Goal: Task Accomplishment & Management: Use online tool/utility

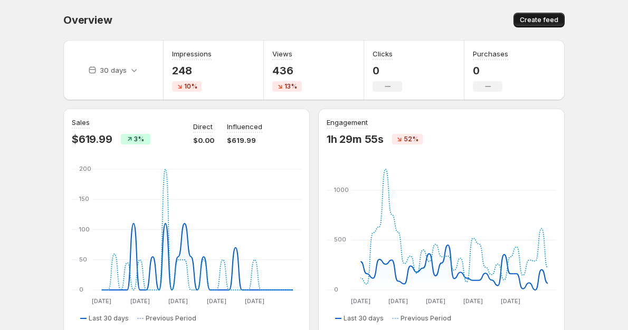
click at [544, 21] on span "Create feed" at bounding box center [539, 20] width 39 height 8
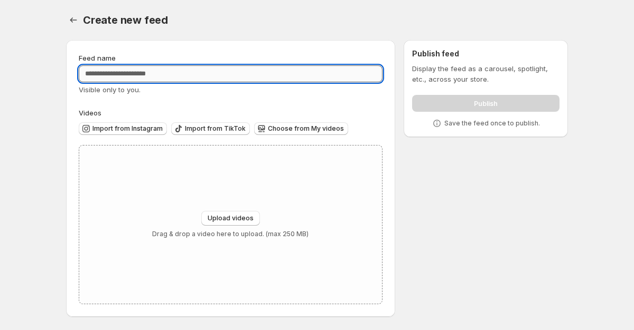
click at [105, 76] on input "Feed name" at bounding box center [231, 73] width 304 height 17
type input "*"
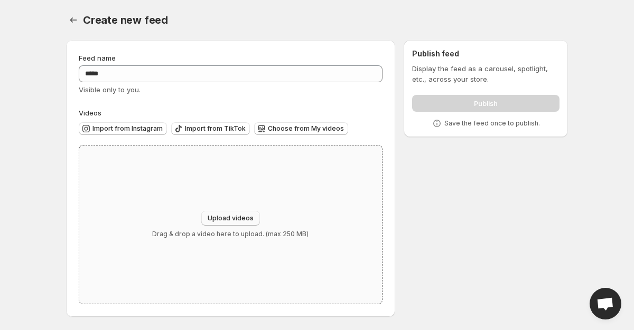
click at [244, 215] on span "Upload videos" at bounding box center [230, 218] width 46 height 8
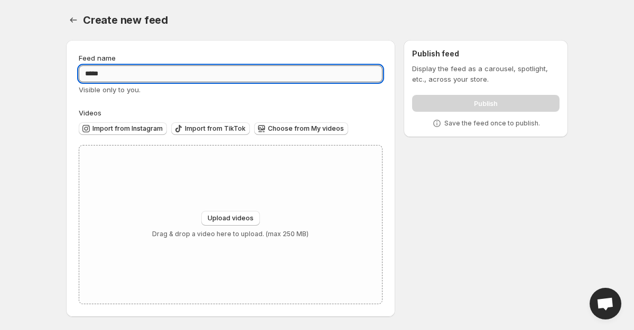
click at [118, 75] on input "*****" at bounding box center [231, 73] width 304 height 17
type input "*"
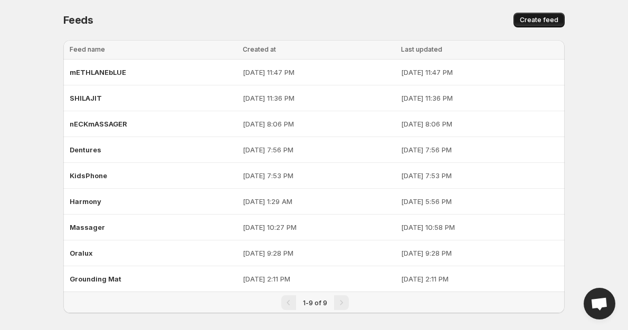
click at [536, 21] on span "Create feed" at bounding box center [539, 20] width 39 height 8
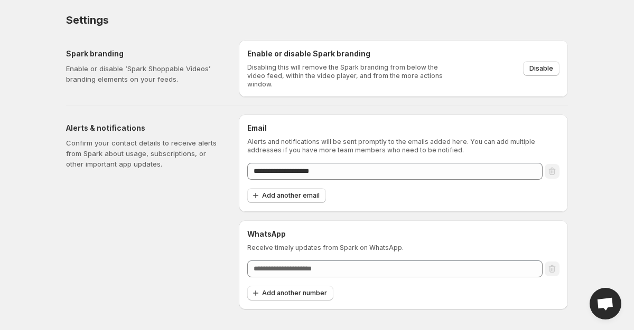
drag, startPoint x: 48, startPoint y: 78, endPoint x: 114, endPoint y: 254, distance: 188.1
click at [114, 254] on div "Alerts & notifications Confirm your contact details to receive alerts from Spar…" at bounding box center [148, 212] width 164 height 195
